Goal: Check status: Check status

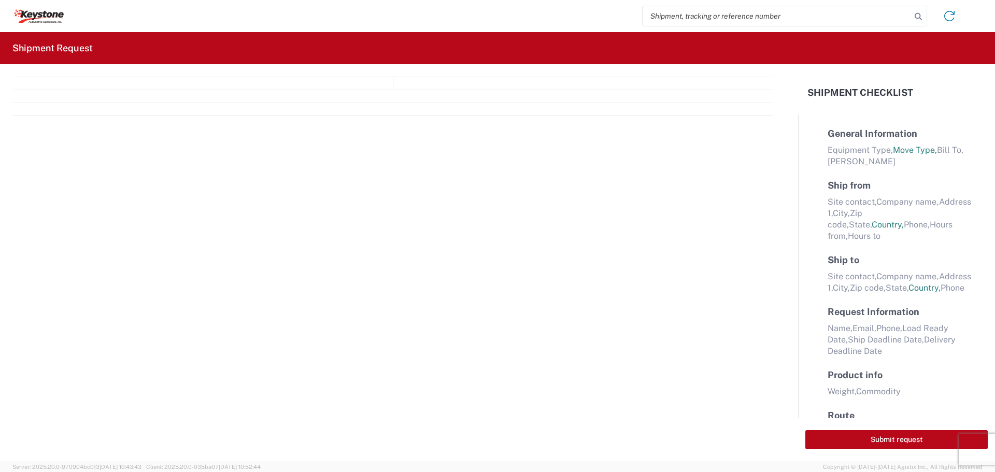
select select "FULL"
select select "LBS"
select select "IN"
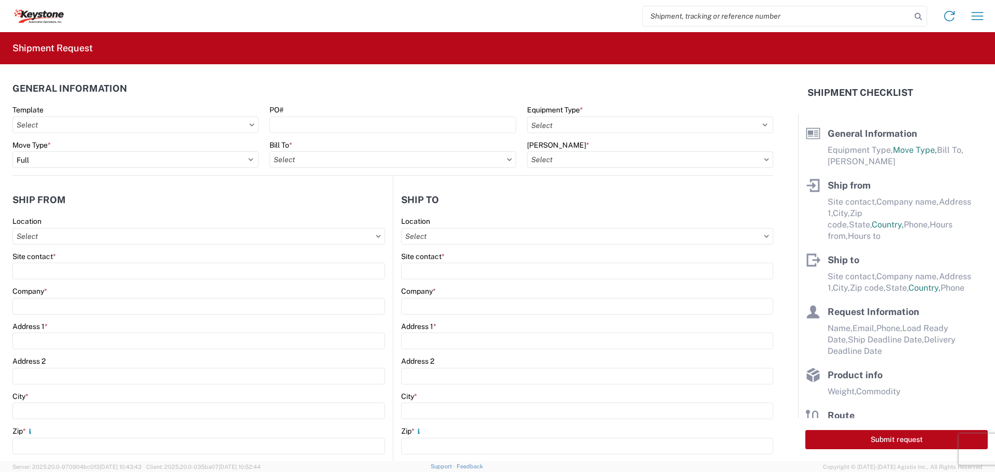
click at [693, 20] on input "search" at bounding box center [777, 16] width 269 height 20
type input "56997183"
click at [914, 13] on icon at bounding box center [918, 16] width 15 height 15
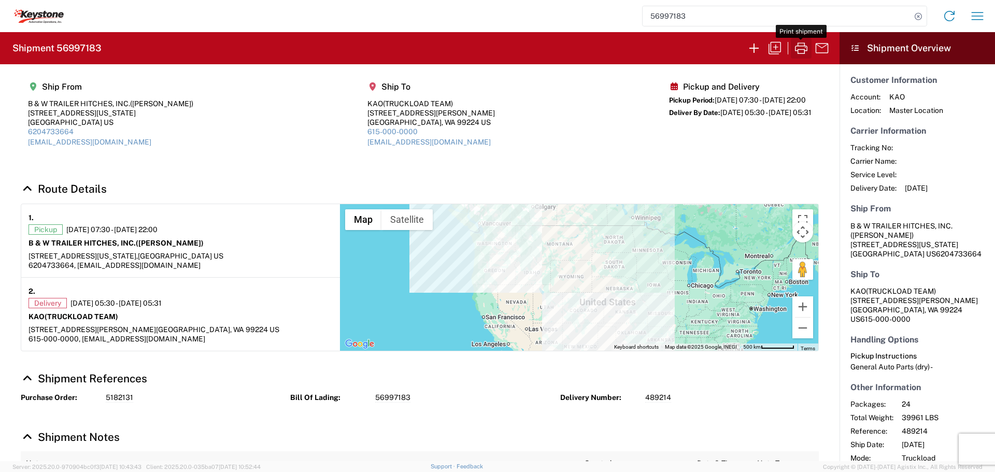
click at [802, 44] on icon "button" at bounding box center [801, 48] width 17 height 17
